Goal: Find specific fact: Find specific fact

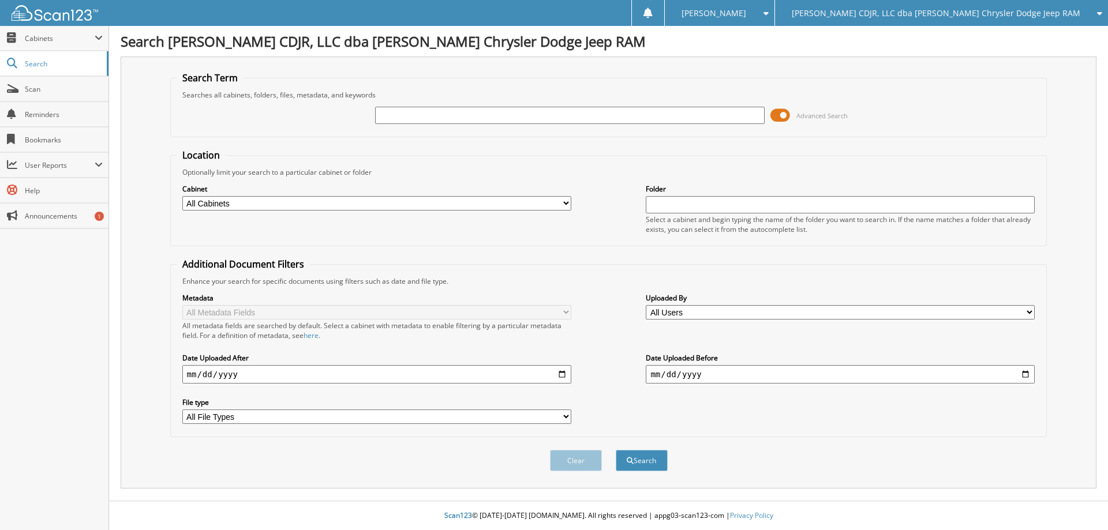
click at [193, 378] on input "date" at bounding box center [376, 374] width 389 height 18
type input "[DATE]"
click at [399, 121] on input "text" at bounding box center [569, 115] width 389 height 17
type input "J157341"
click at [616, 450] on button "Search" at bounding box center [642, 460] width 52 height 21
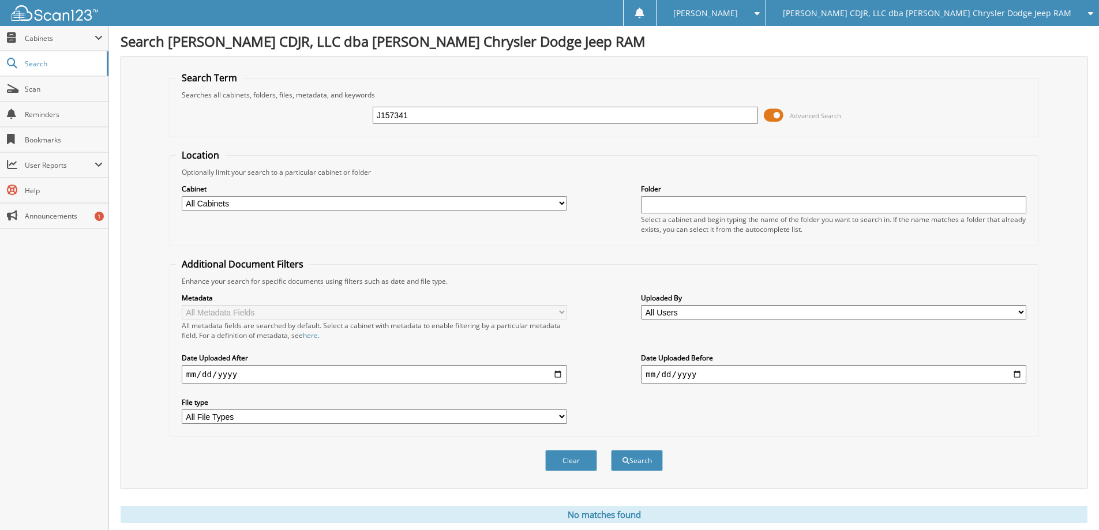
click at [559, 418] on select "All File Types CSV PDF XLS XLSX ZIP" at bounding box center [375, 417] width 386 height 14
click at [306, 372] on input "[DATE]" at bounding box center [375, 374] width 386 height 18
click at [36, 89] on span "Scan" at bounding box center [64, 89] width 78 height 10
